Goal: Information Seeking & Learning: Learn about a topic

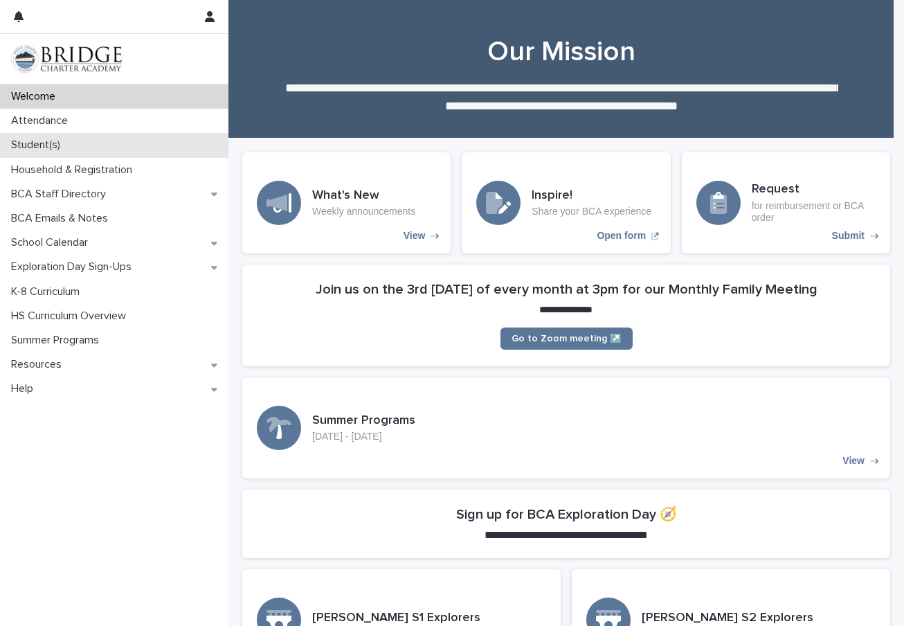
click at [60, 141] on p "Student(s)" at bounding box center [39, 144] width 66 height 13
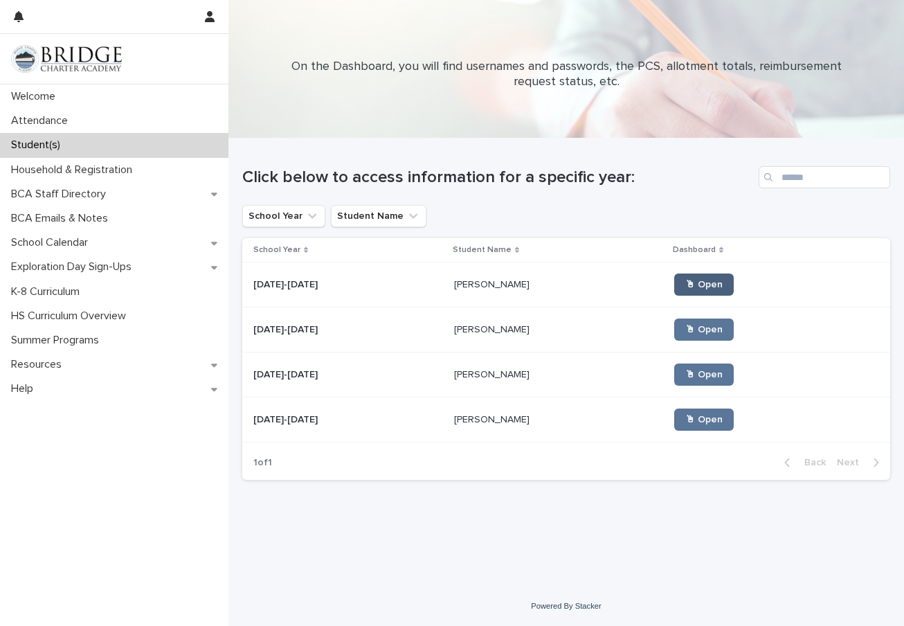
click at [685, 282] on span "🖱 Open" at bounding box center [703, 285] width 37 height 10
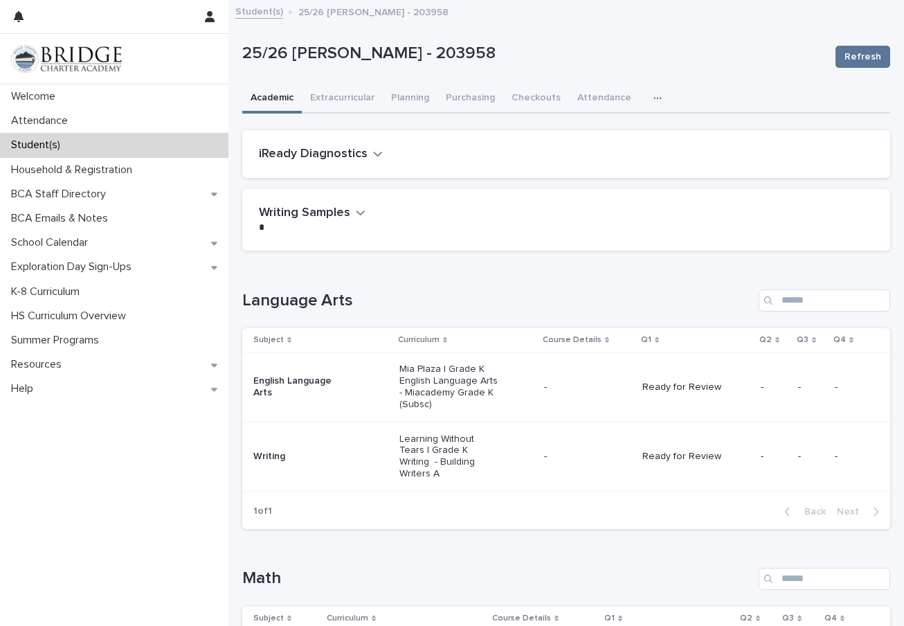
click at [653, 97] on icon "button" at bounding box center [657, 98] width 8 height 10
click at [597, 134] on span "General" at bounding box center [602, 134] width 36 height 10
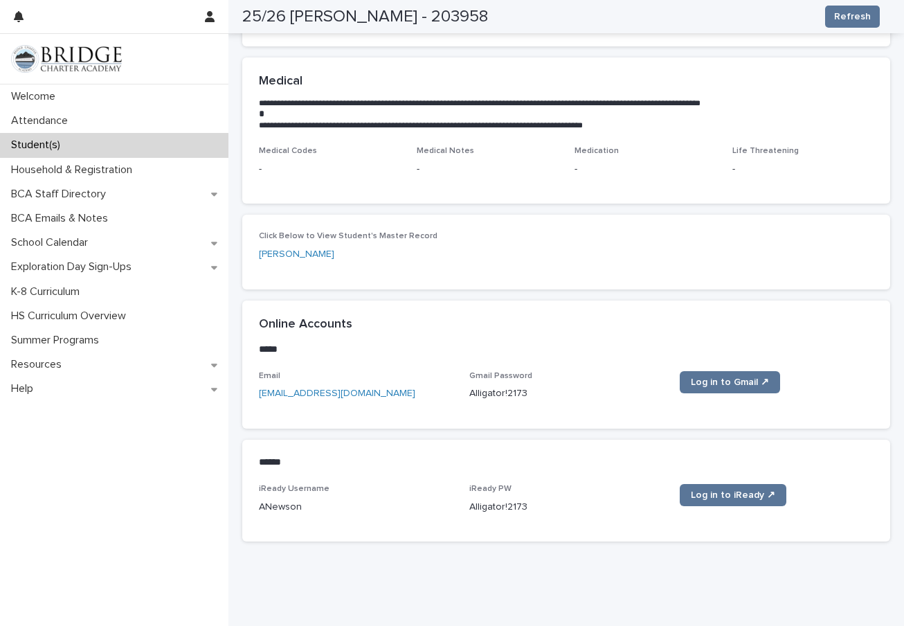
scroll to position [412, 0]
